Goal: Obtain resource: Obtain resource

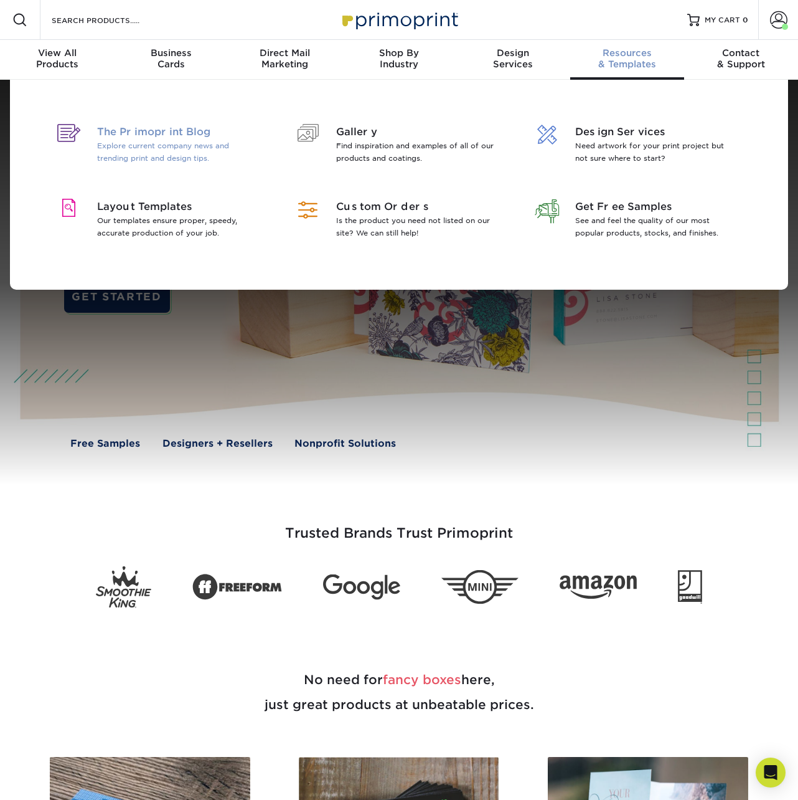
click at [161, 152] on p "Explore current company news and trending print and design tips." at bounding box center [177, 151] width 161 height 25
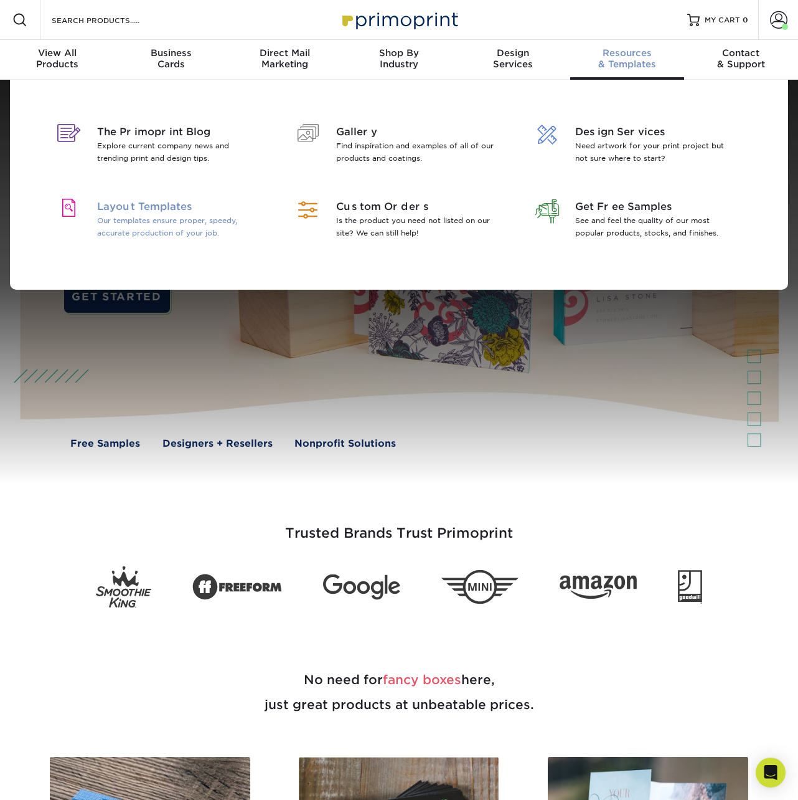
click at [186, 212] on span "Layout Templates" at bounding box center [177, 206] width 161 height 15
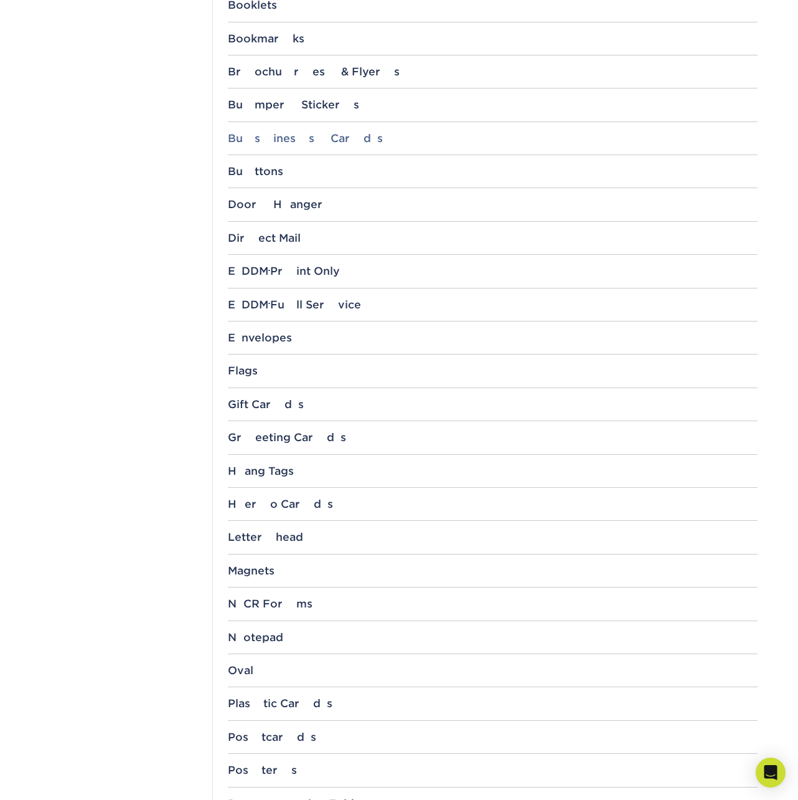
scroll to position [639, 0]
click at [271, 628] on div "File Templates Using Primoprint "Certified Templates" ensures proper, speedy, a…" at bounding box center [492, 278] width 560 height 1568
click at [271, 630] on div "Notepad" at bounding box center [493, 636] width 530 height 12
click at [275, 704] on link "8.5" x 5.5"" at bounding box center [261, 707] width 46 height 10
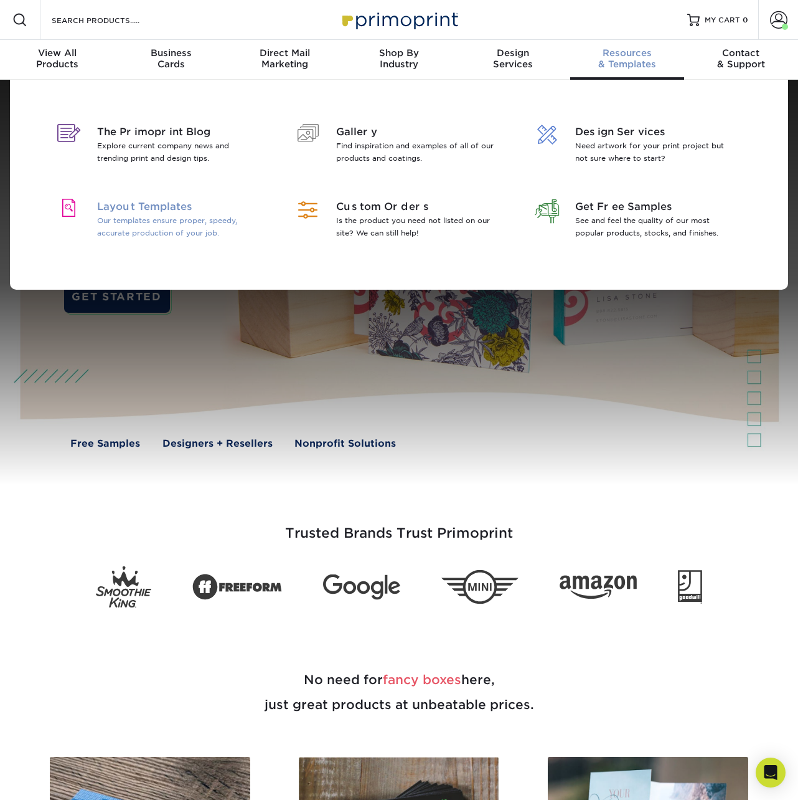
click at [149, 210] on span "Layout Templates" at bounding box center [177, 206] width 161 height 15
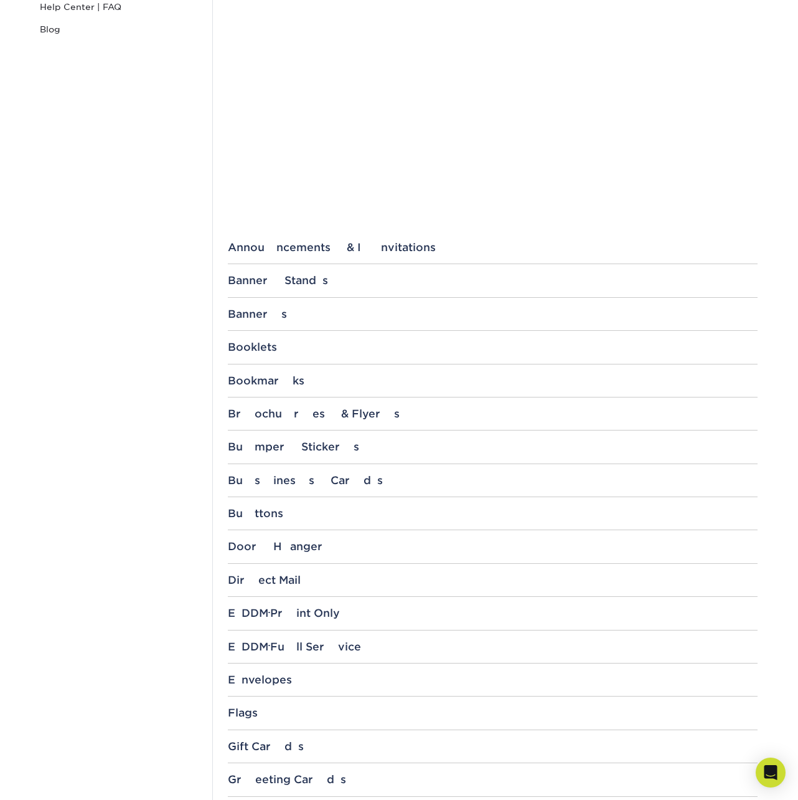
scroll to position [372, 0]
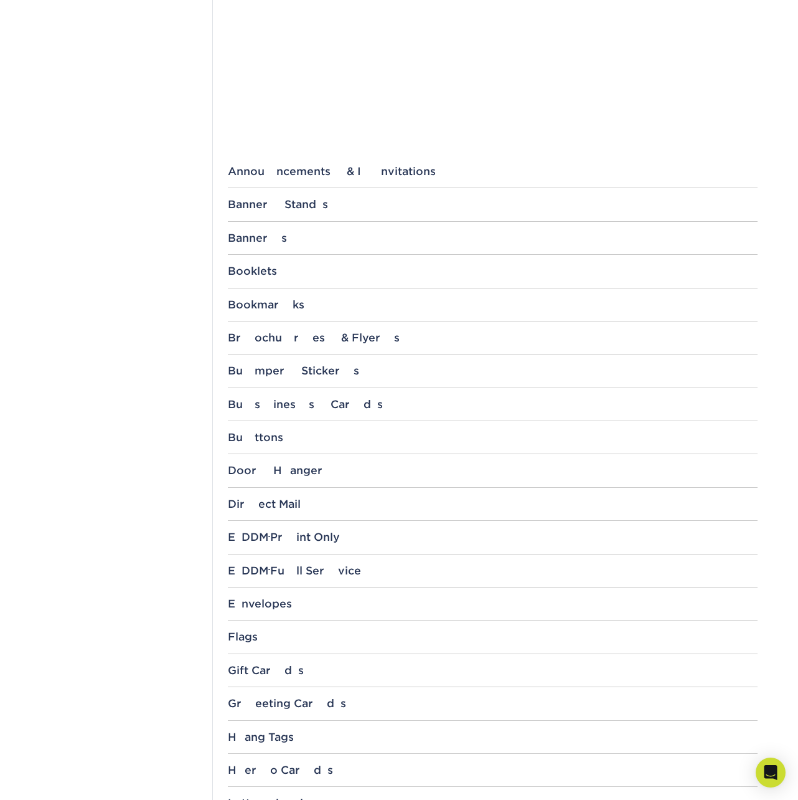
click at [298, 344] on div "Brochures & Flyers Tri-Fold 4.25" x 11" 4.25" x 12" 4" x 8.5" 4" x 9" 4" x 10" …" at bounding box center [493, 342] width 530 height 23
click at [298, 341] on div "Brochures & Flyers" at bounding box center [493, 337] width 530 height 12
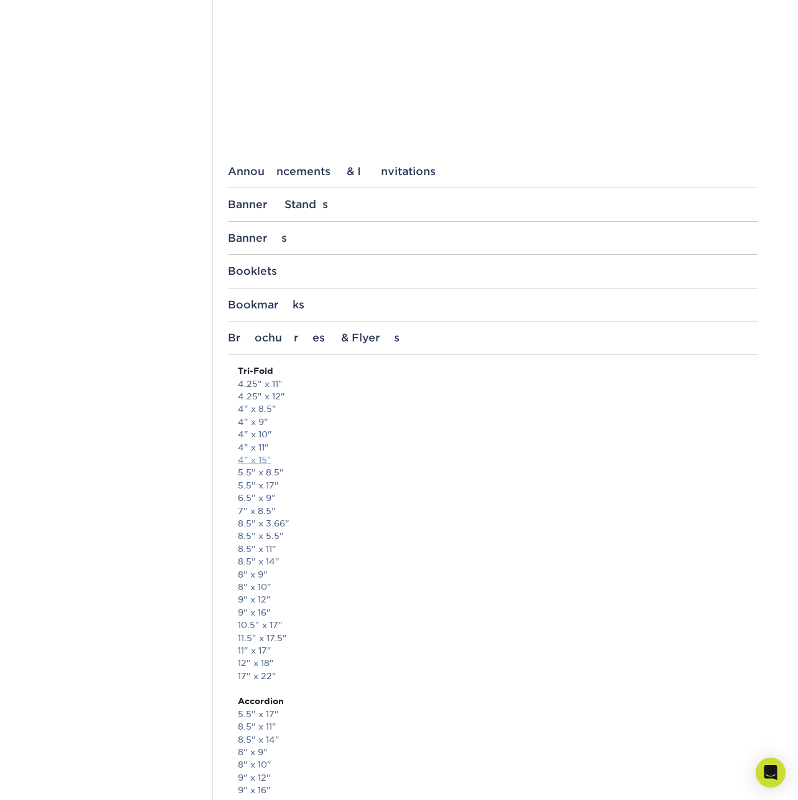
click at [259, 456] on link "4" x 15"" at bounding box center [255, 460] width 34 height 10
